Goal: Task Accomplishment & Management: Complete application form

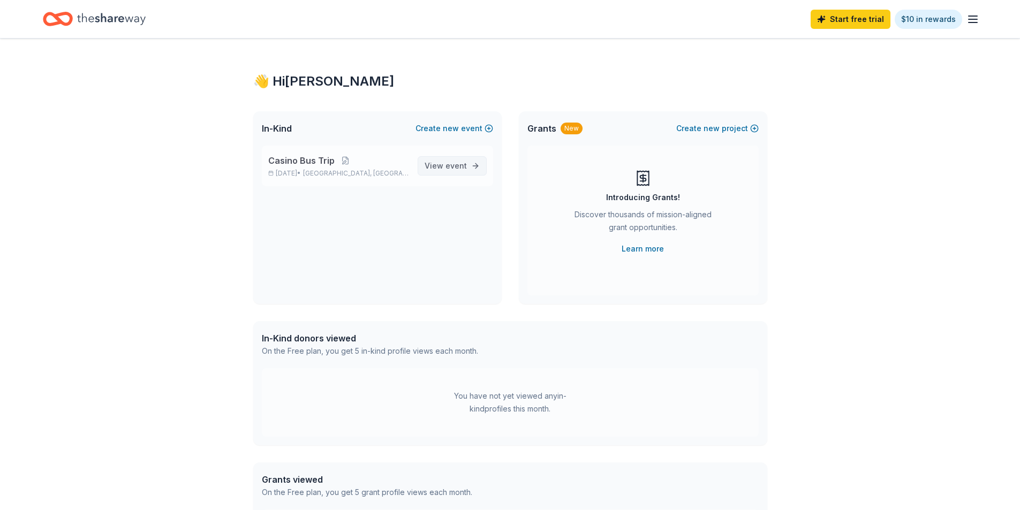
click at [439, 170] on span "View event" at bounding box center [446, 166] width 42 height 13
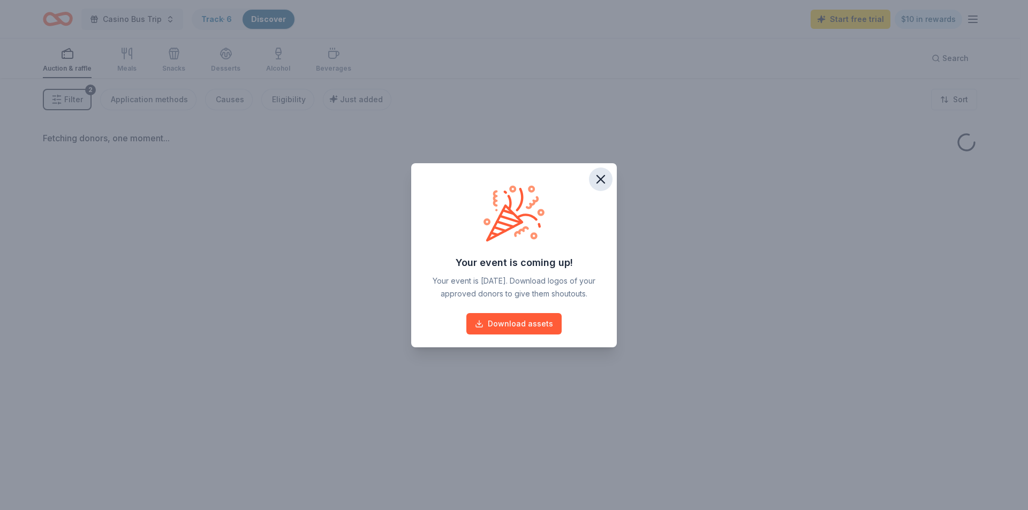
click at [600, 177] on icon "button" at bounding box center [600, 179] width 15 height 15
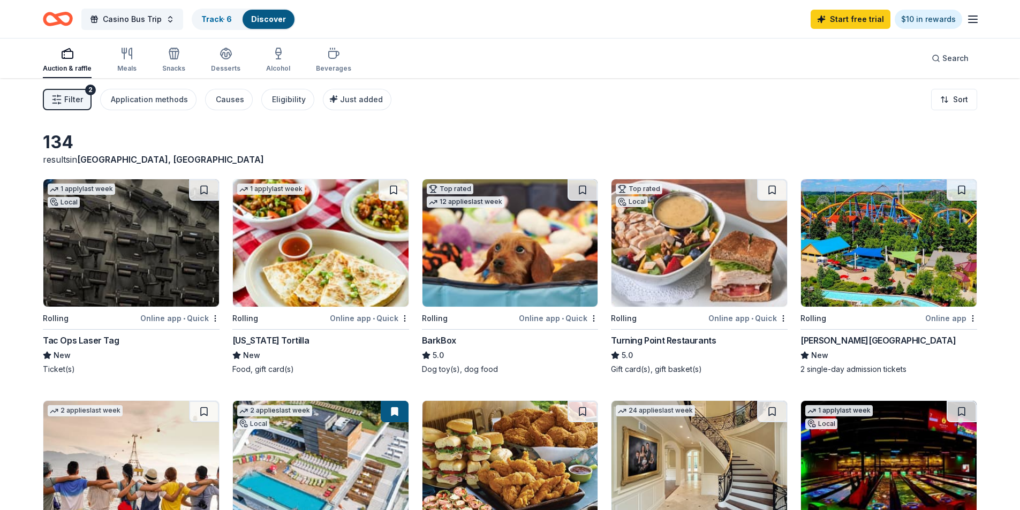
click at [151, 281] on img at bounding box center [131, 242] width 176 height 127
click at [211, 18] on link "Track · 6" at bounding box center [216, 18] width 31 height 9
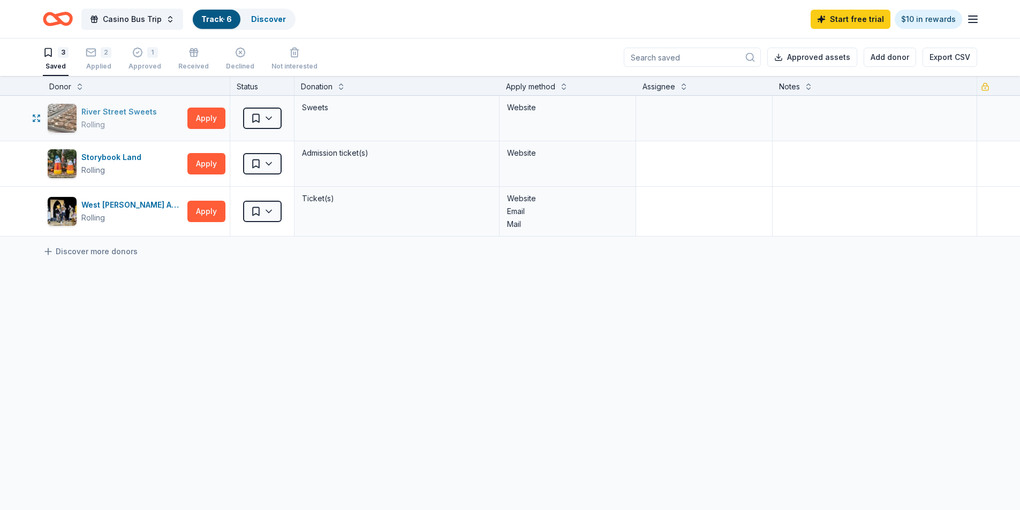
click at [72, 120] on img "button" at bounding box center [62, 118] width 29 height 29
click at [154, 56] on div "1" at bounding box center [152, 52] width 11 height 11
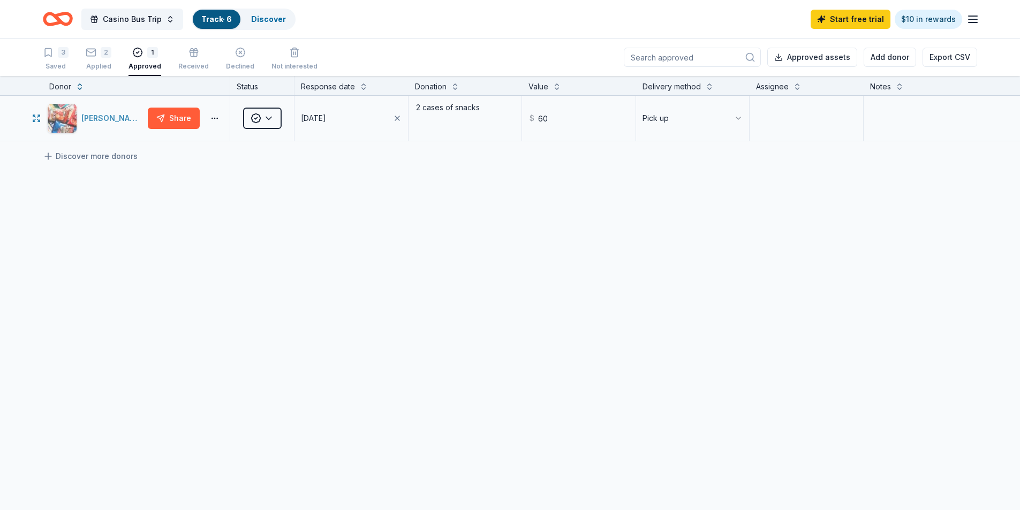
click at [94, 118] on div "Herr Foods Inc." at bounding box center [112, 118] width 62 height 13
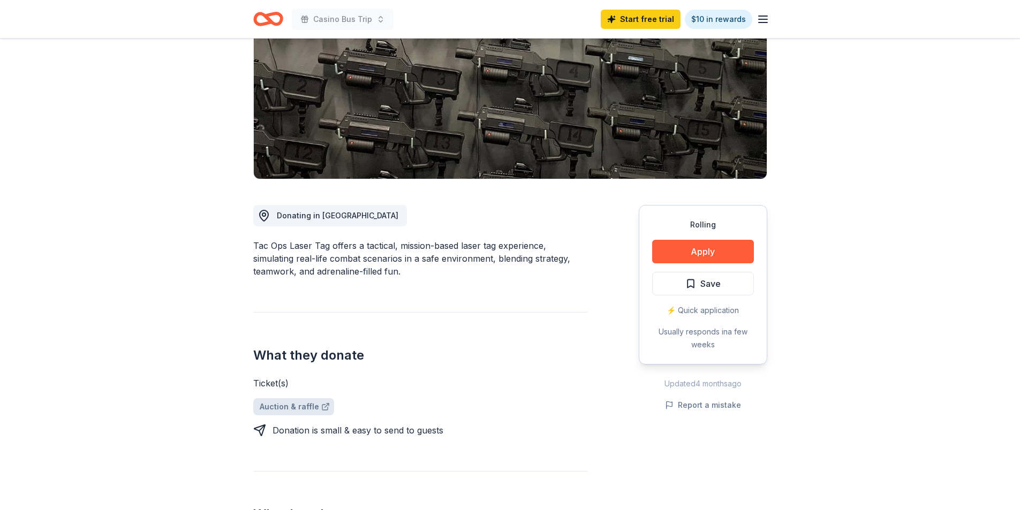
scroll to position [54, 0]
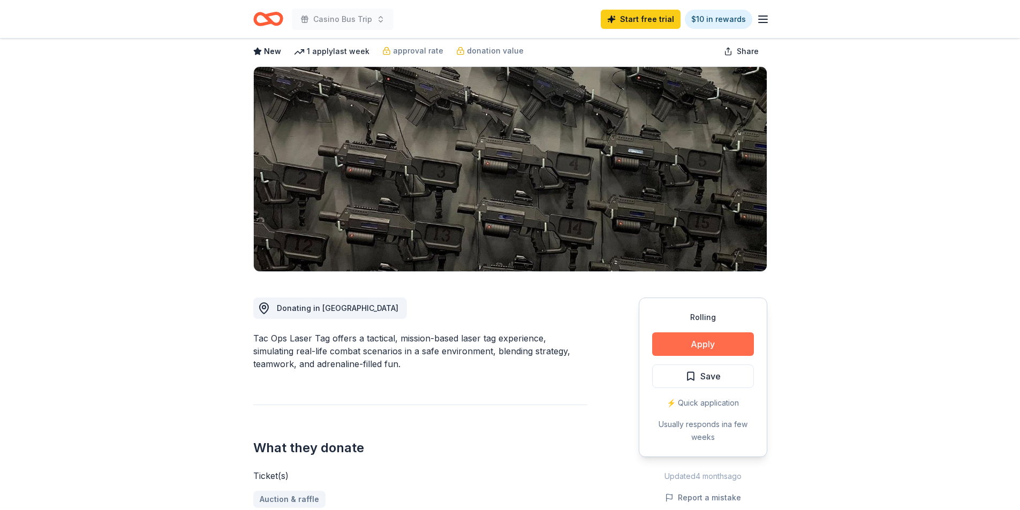
click at [707, 346] on button "Apply" at bounding box center [703, 345] width 102 height 24
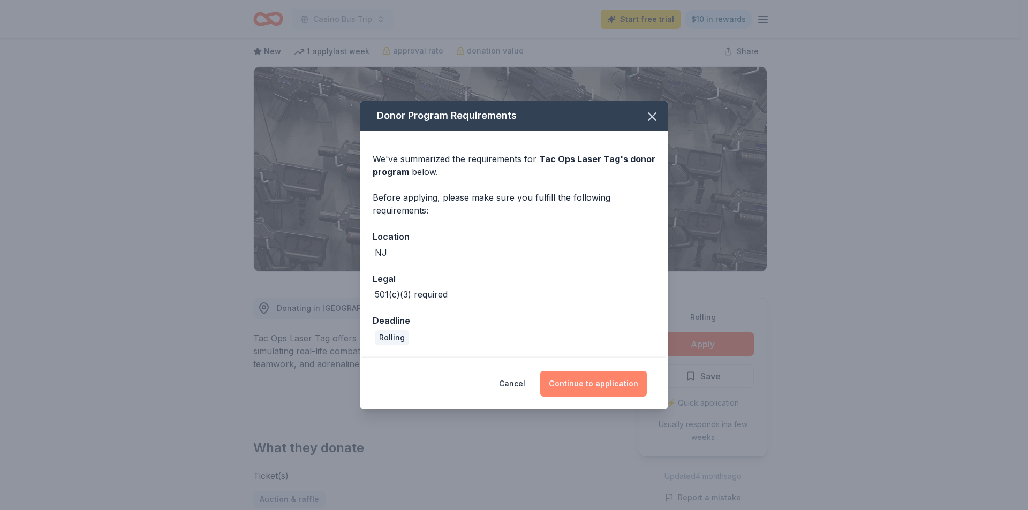
click at [573, 385] on button "Continue to application" at bounding box center [593, 384] width 107 height 26
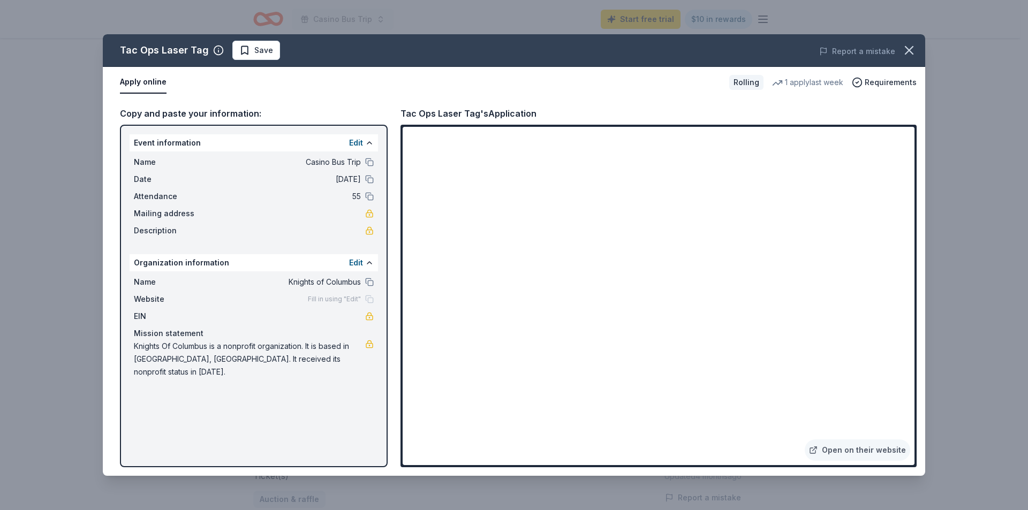
click at [910, 56] on icon "button" at bounding box center [909, 50] width 15 height 15
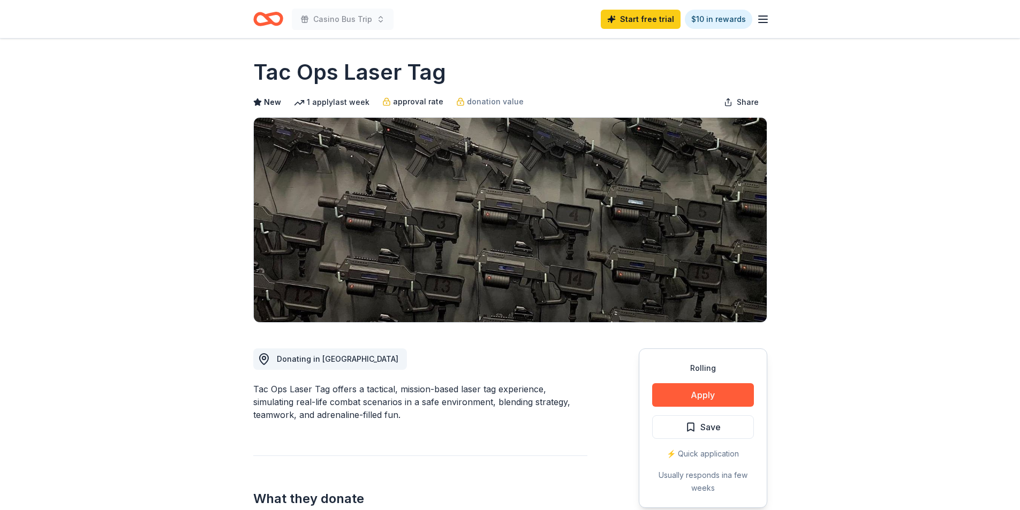
scroll to position [0, 0]
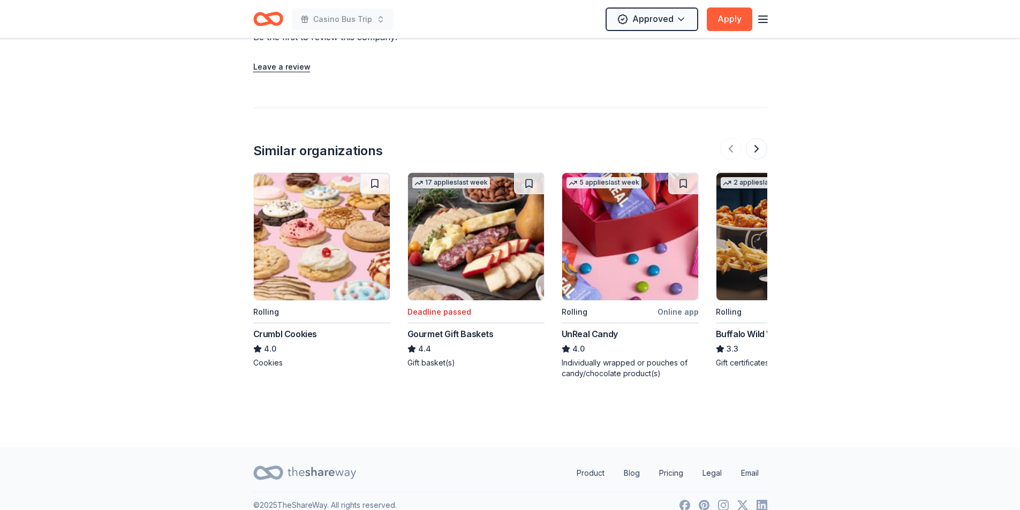
scroll to position [940, 0]
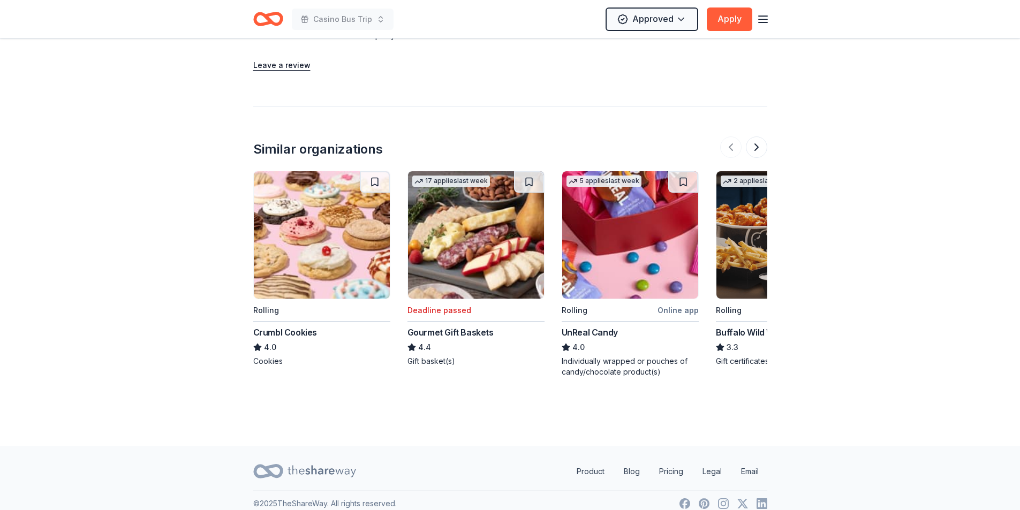
click at [317, 267] on img at bounding box center [322, 234] width 136 height 127
